Goal: Information Seeking & Learning: Learn about a topic

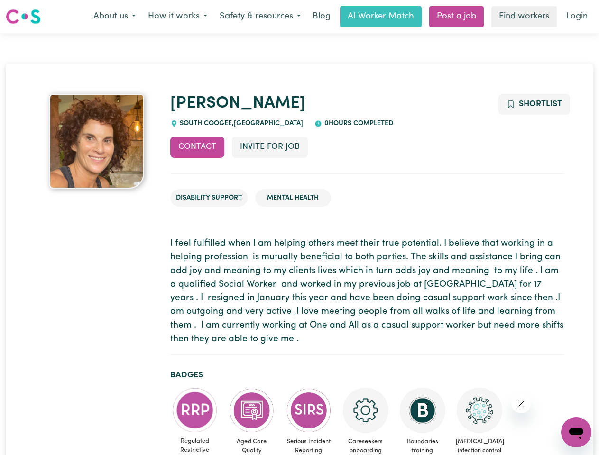
click at [114, 17] on button "About us" at bounding box center [114, 17] width 55 height 20
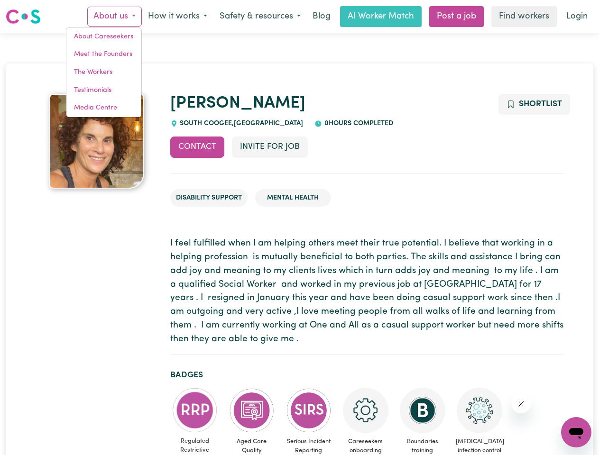
click at [177, 17] on button "How it works" at bounding box center [178, 17] width 72 height 20
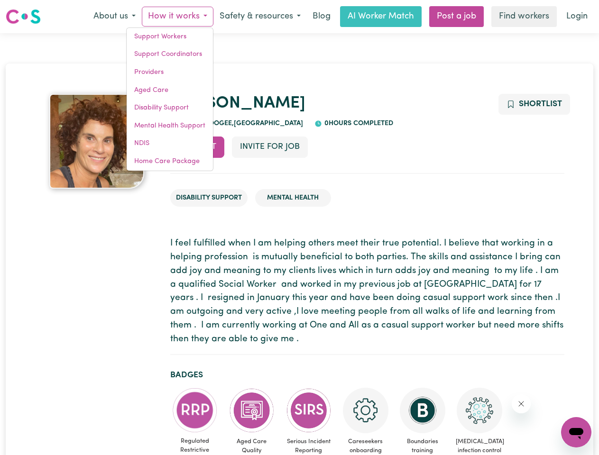
click at [259, 17] on button "Safety & resources" at bounding box center [259, 17] width 93 height 20
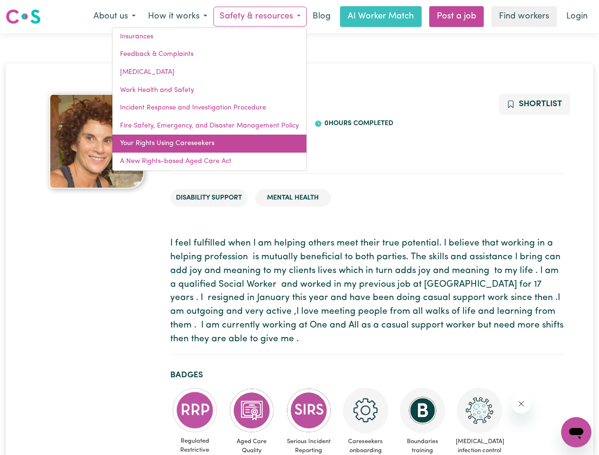
click at [197, 147] on link "Your Rights Using Careseekers" at bounding box center [209, 144] width 194 height 18
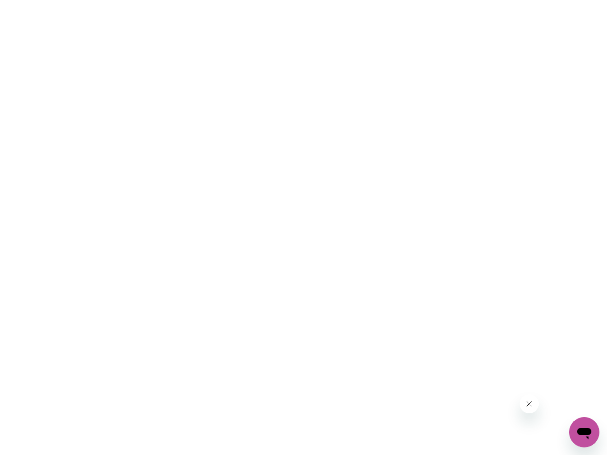
click at [269, 0] on html at bounding box center [303, 0] width 607 height 0
click at [533, 0] on html at bounding box center [303, 0] width 607 height 0
click at [195, 0] on html at bounding box center [303, 0] width 607 height 0
click at [252, 0] on html at bounding box center [303, 0] width 607 height 0
